Goal: Find contact information: Find contact information

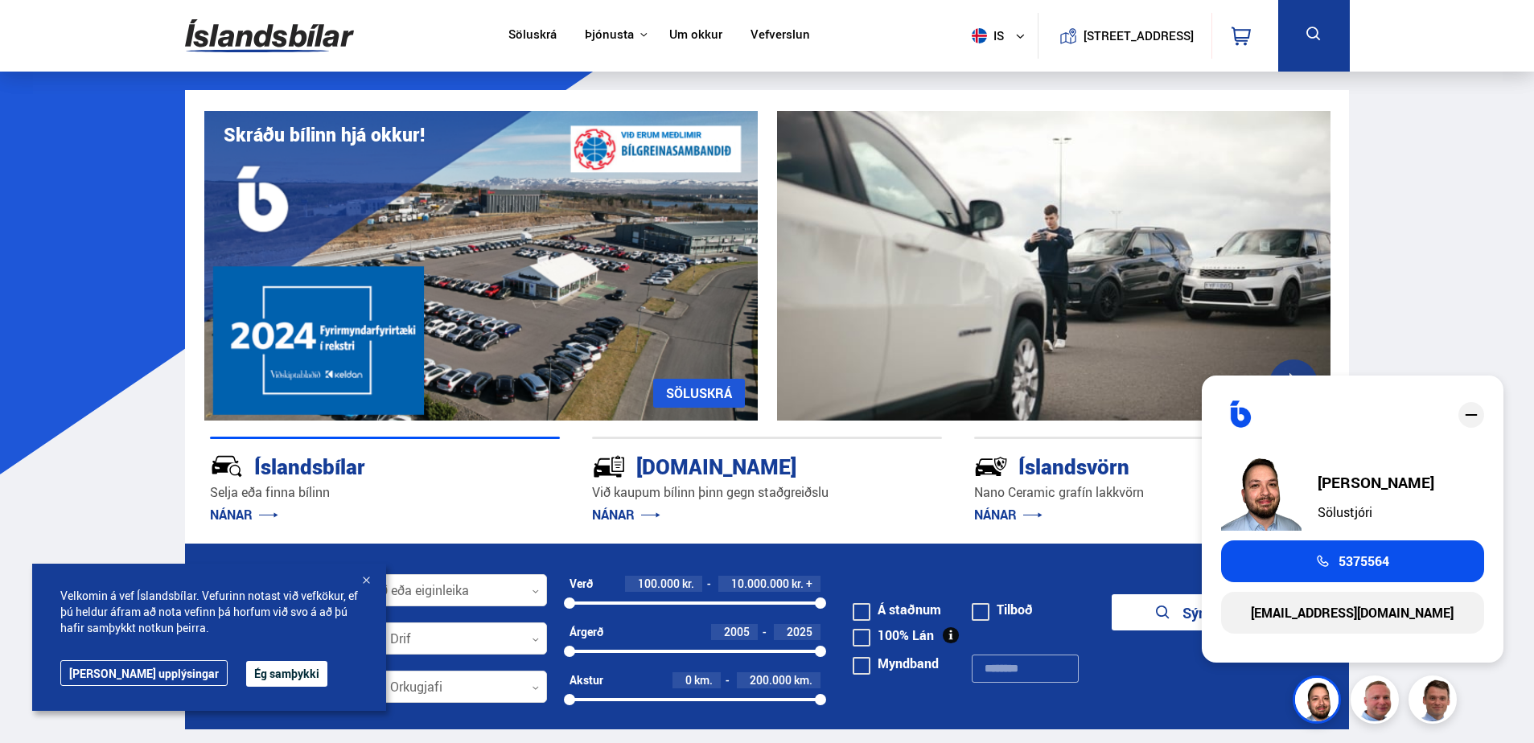
click at [676, 43] on link "Um okkur" at bounding box center [695, 35] width 53 height 17
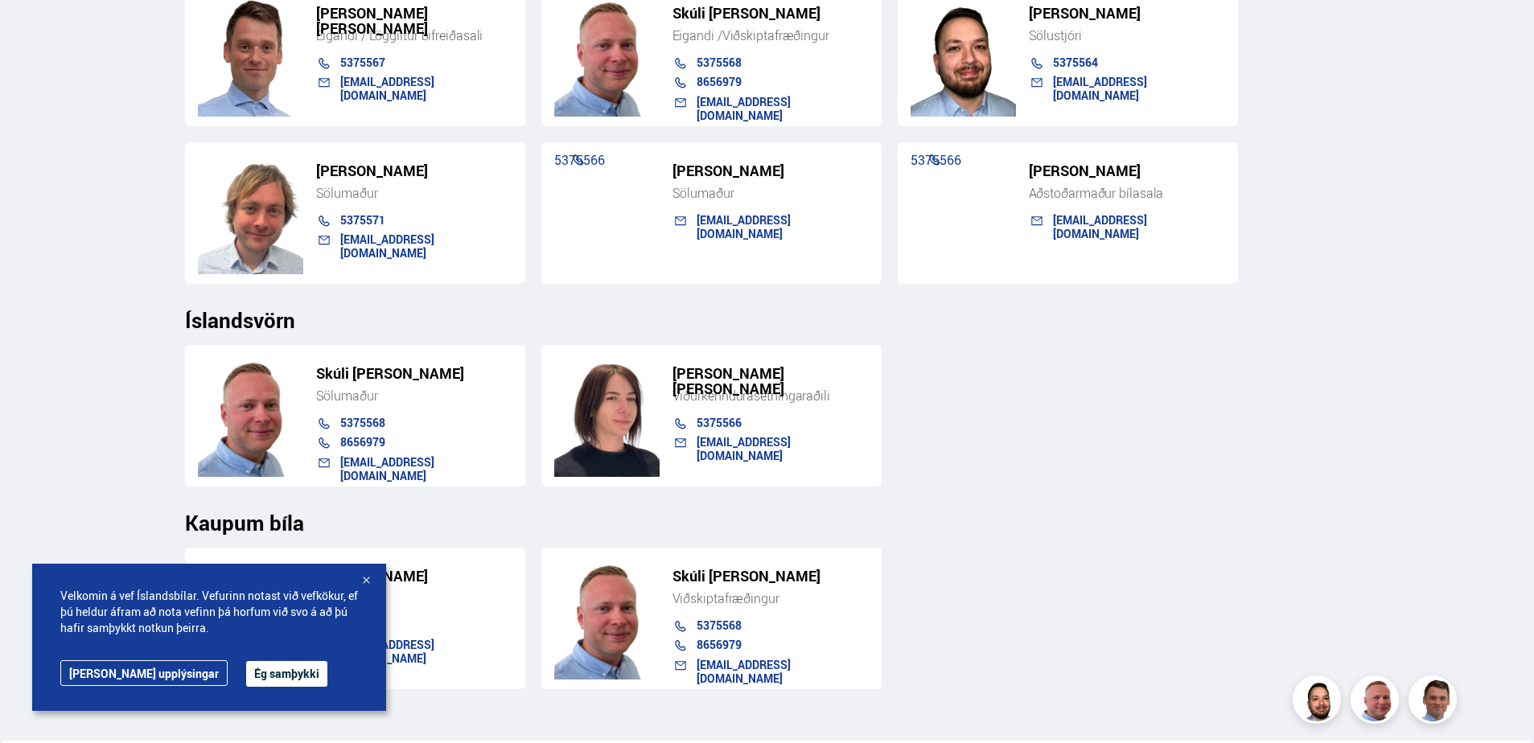
scroll to position [1770, 0]
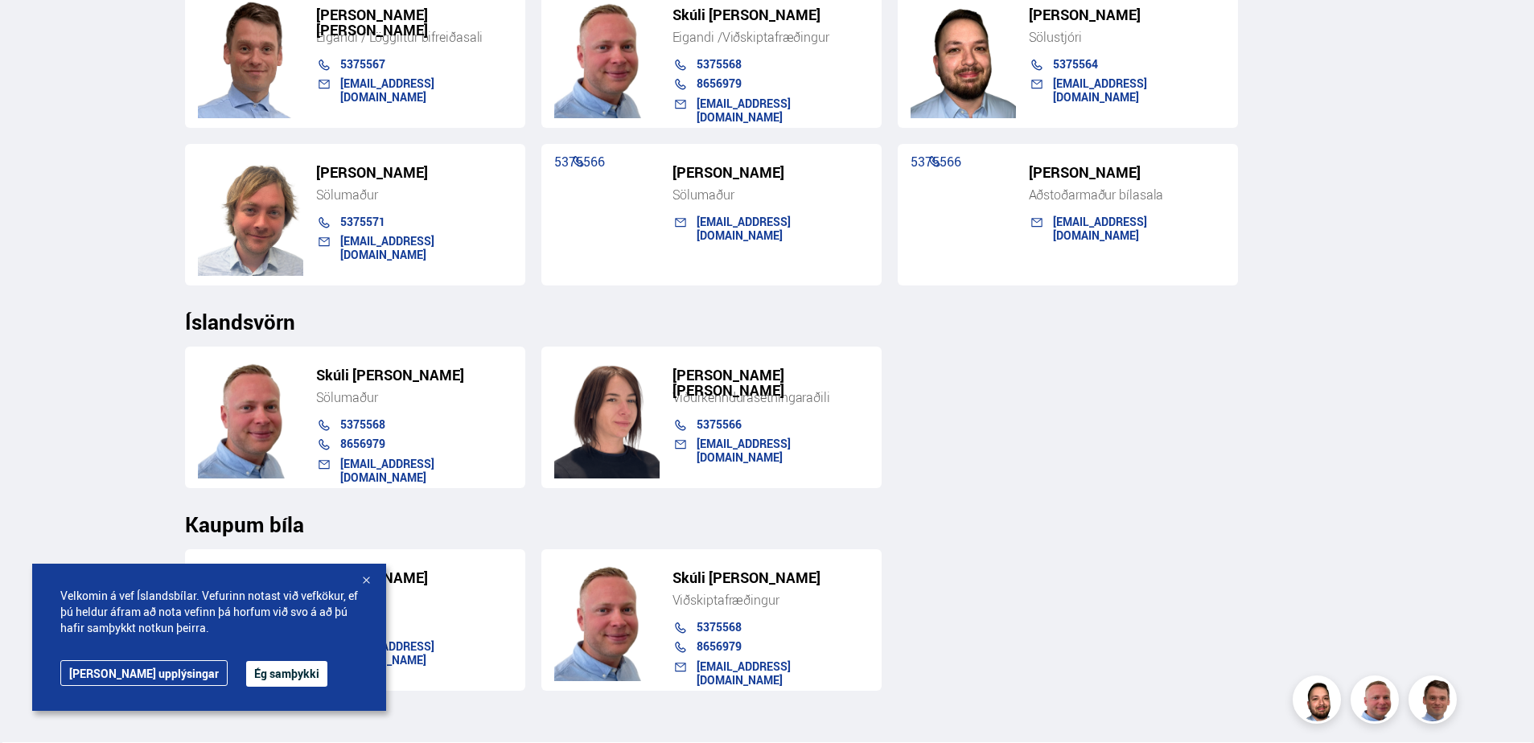
click at [721, 178] on h5 "[PERSON_NAME]" at bounding box center [770, 172] width 196 height 15
click at [676, 171] on h5 "[PERSON_NAME]" at bounding box center [770, 172] width 196 height 15
drag, startPoint x: 676, startPoint y: 171, endPoint x: 771, endPoint y: 172, distance: 94.9
click at [771, 172] on h5 "[PERSON_NAME]" at bounding box center [770, 172] width 196 height 15
drag, startPoint x: 771, startPoint y: 172, endPoint x: 726, endPoint y: 175, distance: 45.9
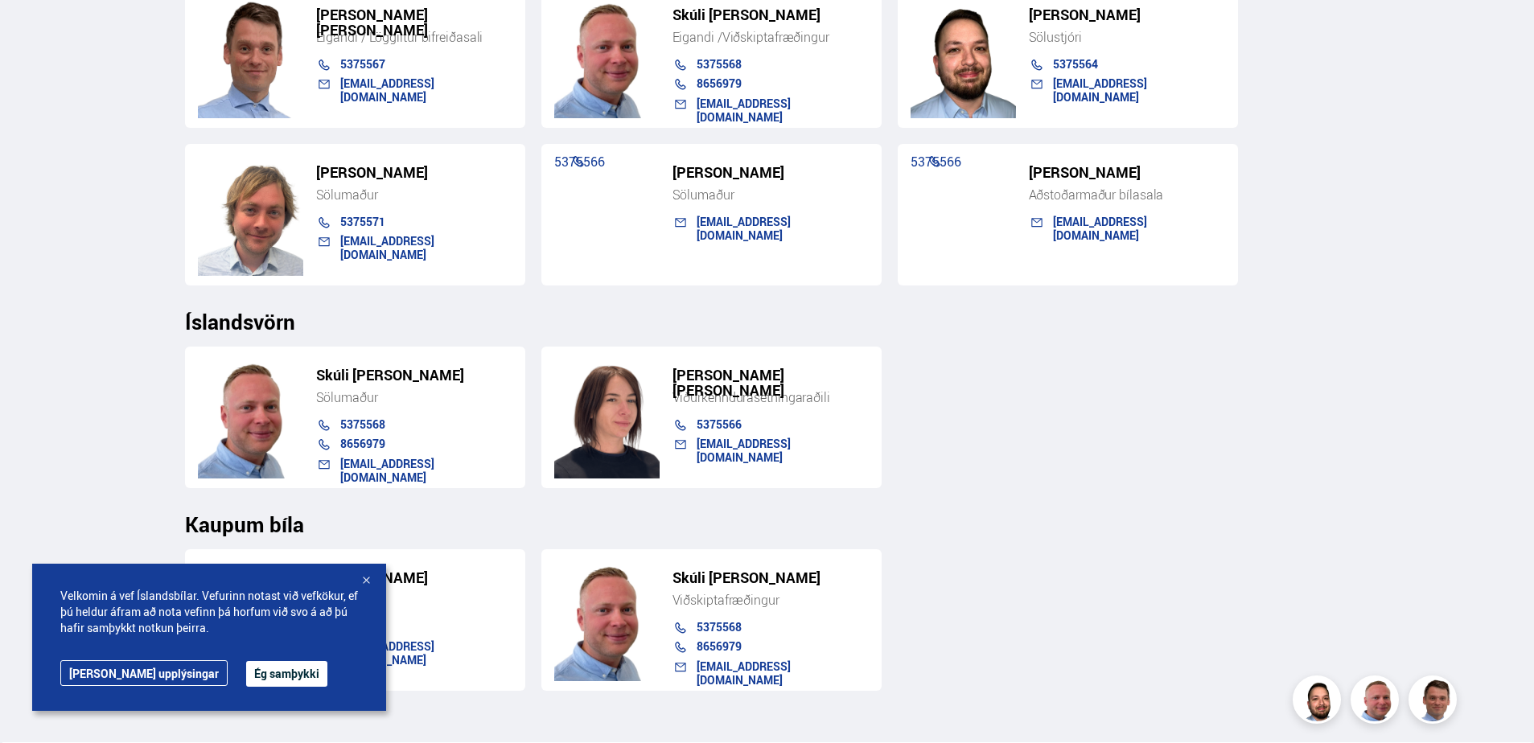
copy h5 "[PERSON_NAME]"
click at [812, 196] on div "Sölumaður" at bounding box center [770, 195] width 196 height 16
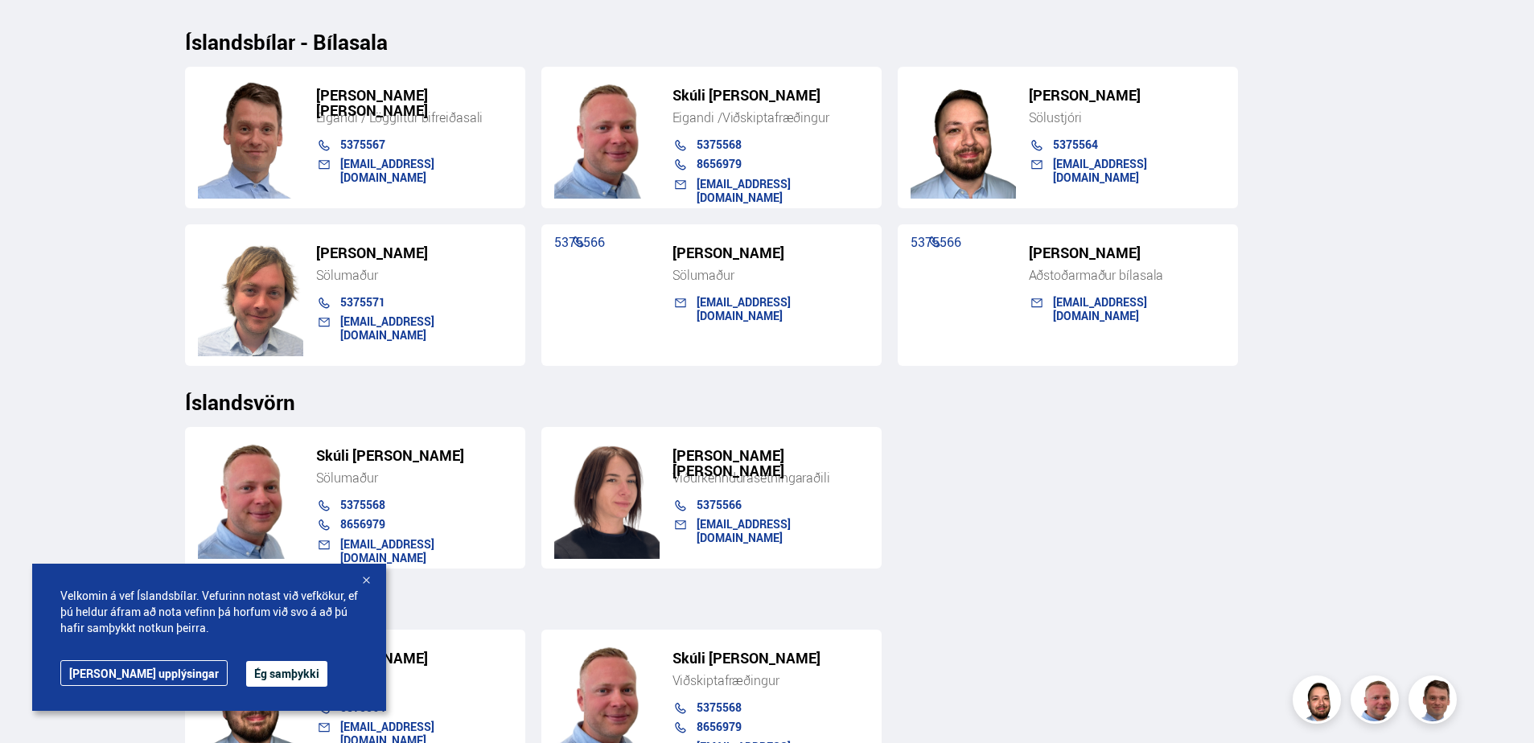
scroll to position [1609, 0]
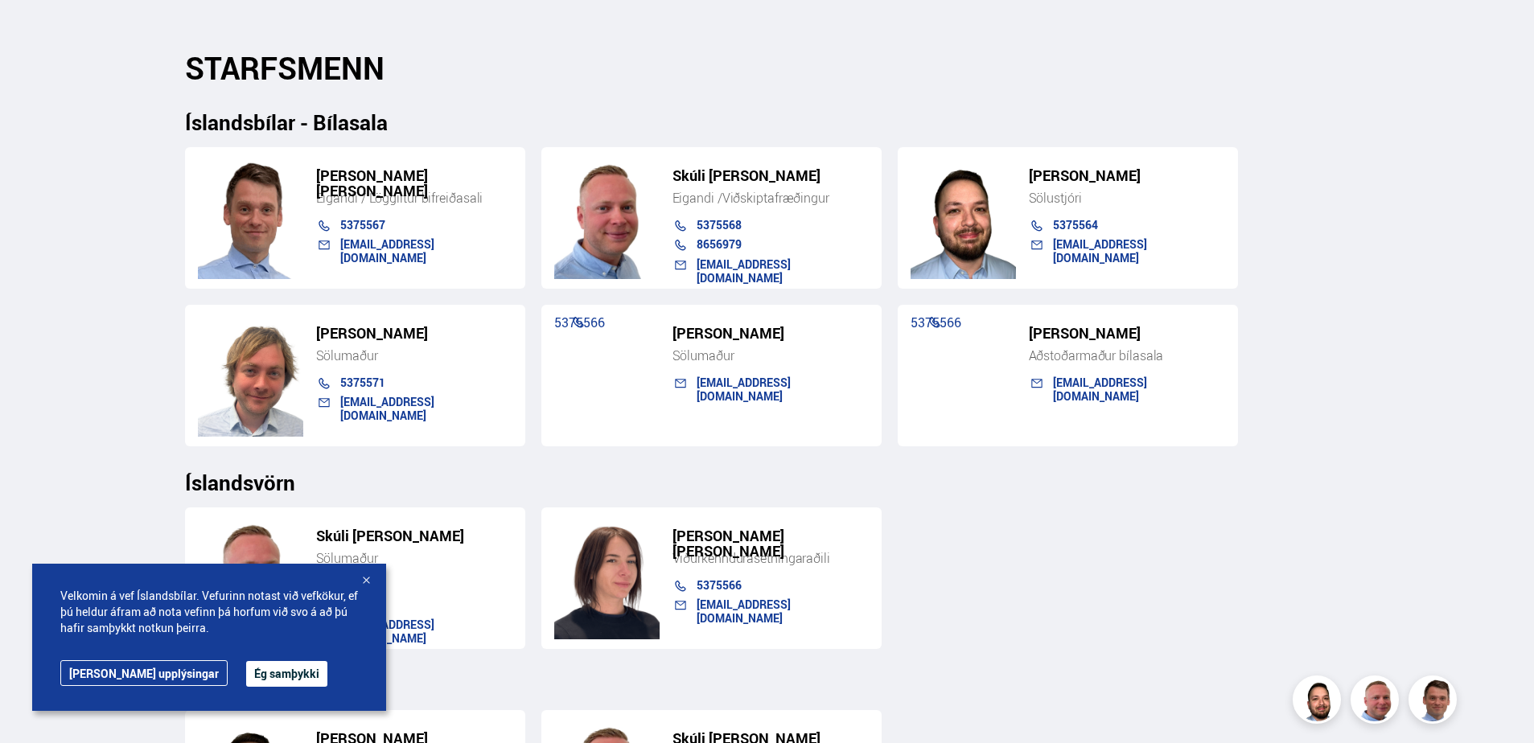
click at [246, 674] on button "Ég samþykki" at bounding box center [286, 674] width 81 height 26
